Goal: Information Seeking & Learning: Find specific fact

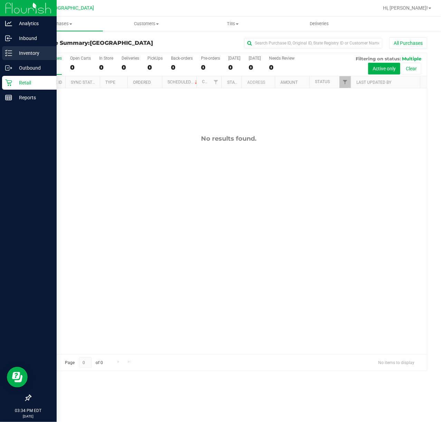
click at [39, 53] on p "Inventory" at bounding box center [32, 53] width 41 height 8
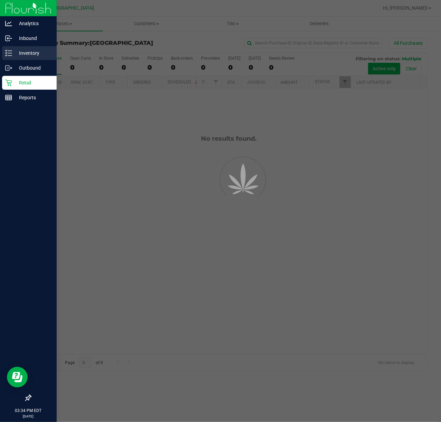
click at [38, 53] on p "Inventory" at bounding box center [32, 53] width 41 height 8
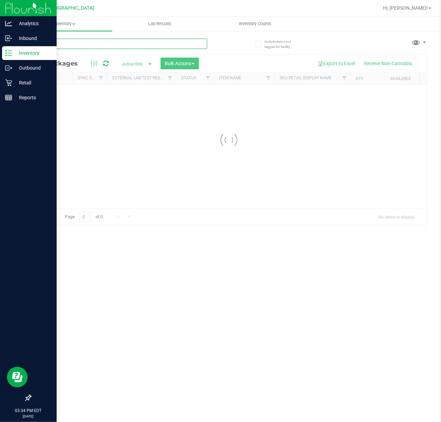
click at [76, 44] on input "text" at bounding box center [118, 44] width 177 height 10
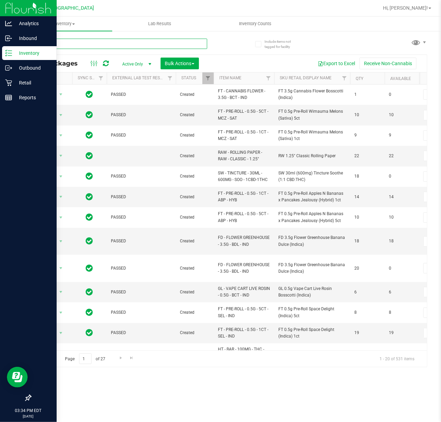
type input "wbv"
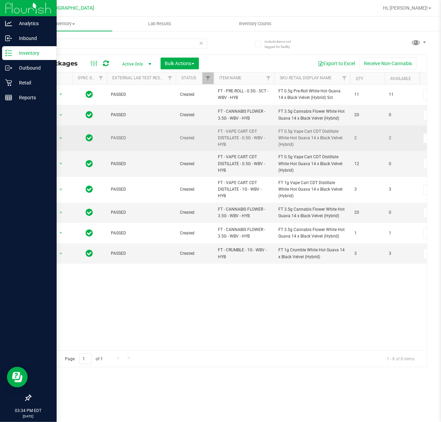
drag, startPoint x: 242, startPoint y: 145, endPoint x: 217, endPoint y: 144, distance: 25.6
click at [217, 144] on td "FT - VAPE CART CDT DISTILLATE - 0.5G - WBV - HYB" at bounding box center [244, 139] width 60 height 26
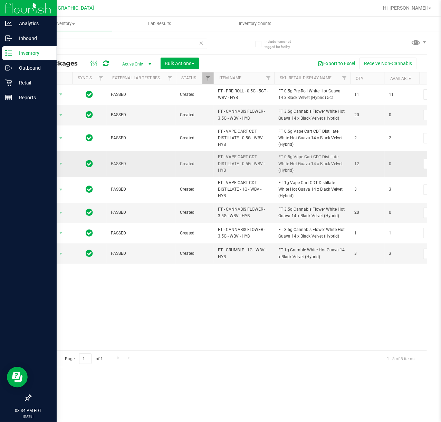
drag, startPoint x: 231, startPoint y: 157, endPoint x: 233, endPoint y: 161, distance: 4.4
click at [232, 158] on span "FT - VAPE CART CDT DISTILLATE - 0.5G - WBV - HYB" at bounding box center [244, 164] width 52 height 20
click at [75, 40] on input "wbv" at bounding box center [118, 44] width 177 height 10
